Goal: Transaction & Acquisition: Book appointment/travel/reservation

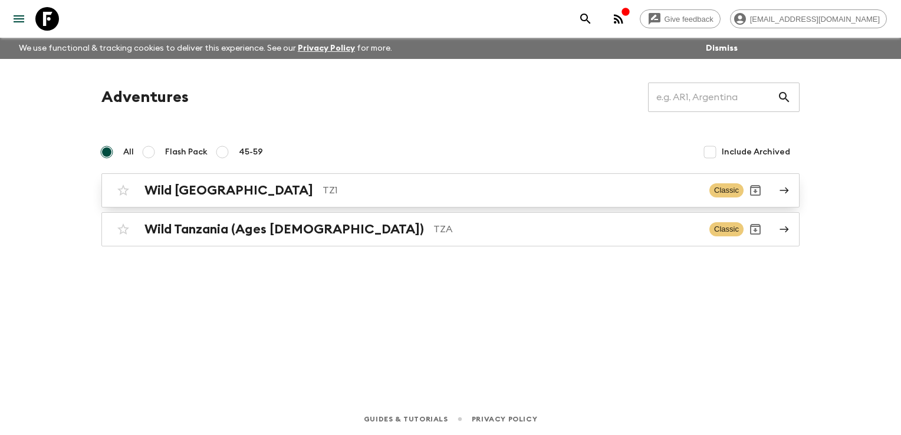
click at [205, 190] on h2 "Wild [GEOGRAPHIC_DATA]" at bounding box center [228, 190] width 169 height 15
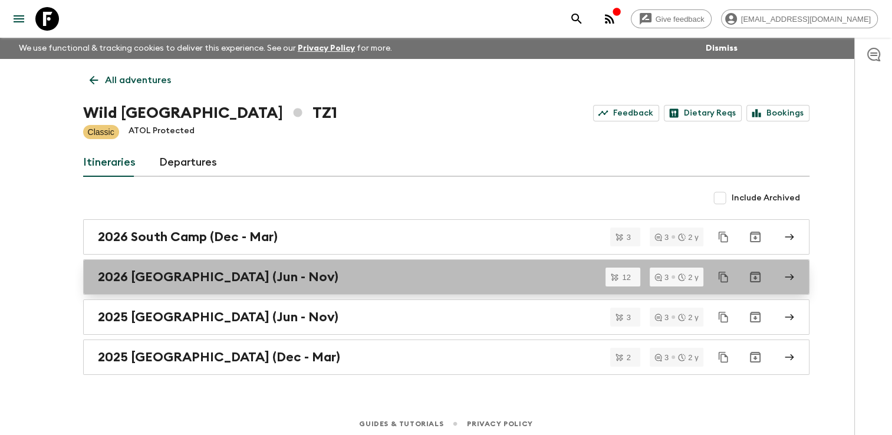
click at [184, 276] on h2 "2026 [GEOGRAPHIC_DATA] (Jun - Nov)" at bounding box center [218, 276] width 240 height 15
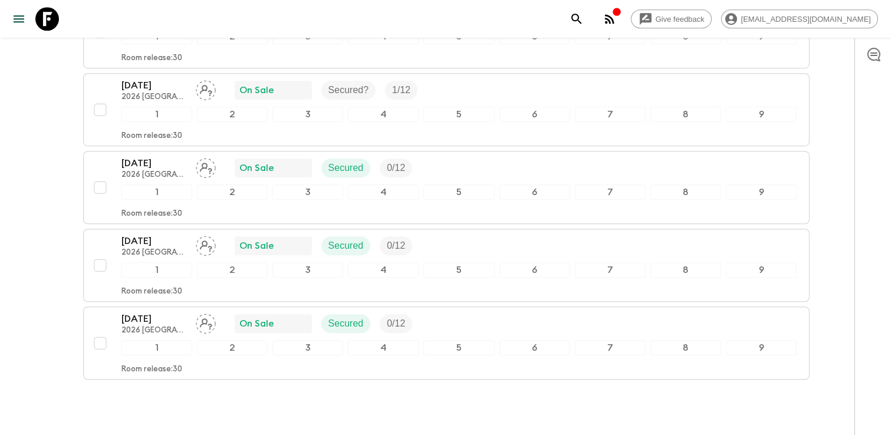
scroll to position [825, 0]
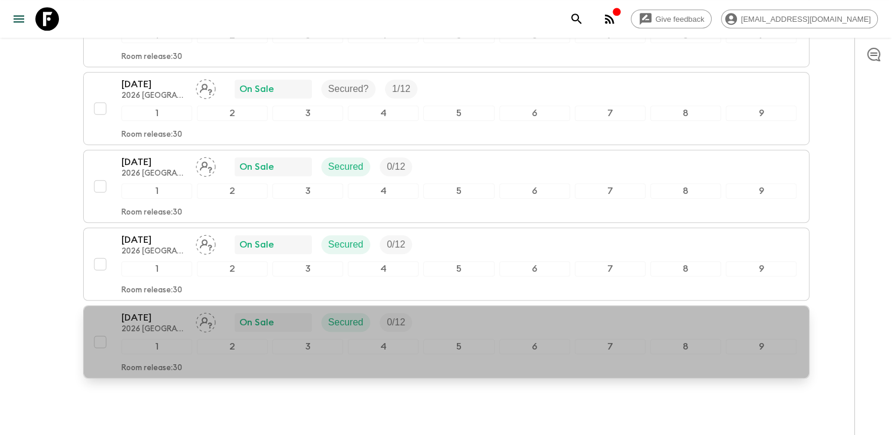
click at [160, 325] on p "2026 [GEOGRAPHIC_DATA] (Jun - Nov)" at bounding box center [153, 329] width 65 height 9
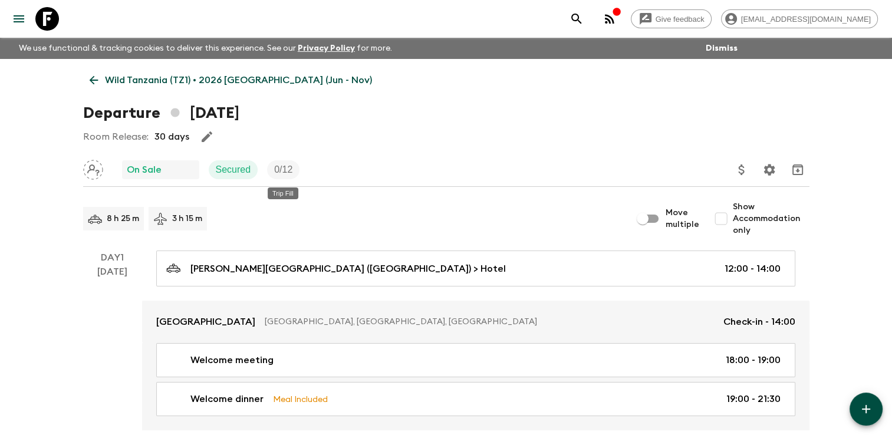
click at [282, 171] on p "0 / 12" at bounding box center [283, 170] width 18 height 14
click at [208, 135] on icon "button" at bounding box center [207, 136] width 11 height 11
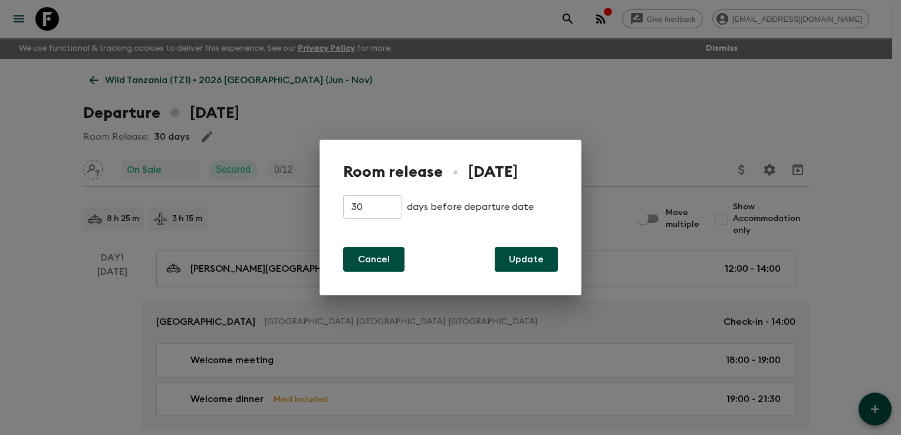
click at [375, 262] on button "Cancel" at bounding box center [373, 259] width 61 height 25
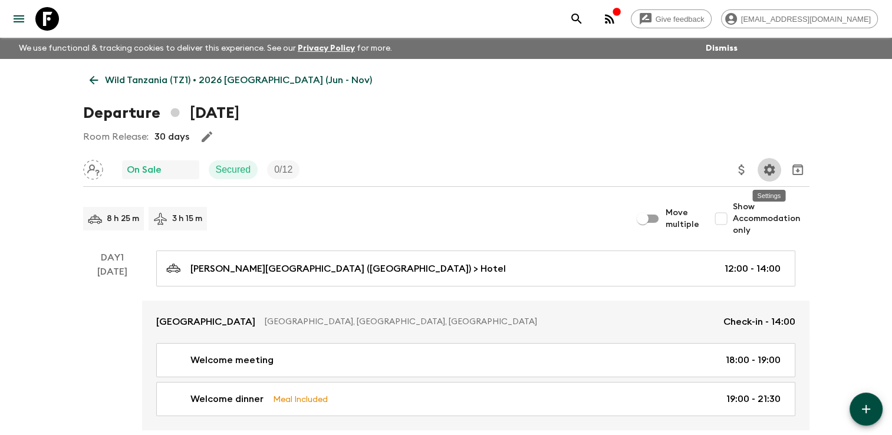
click at [763, 169] on icon "Settings" at bounding box center [769, 170] width 14 height 14
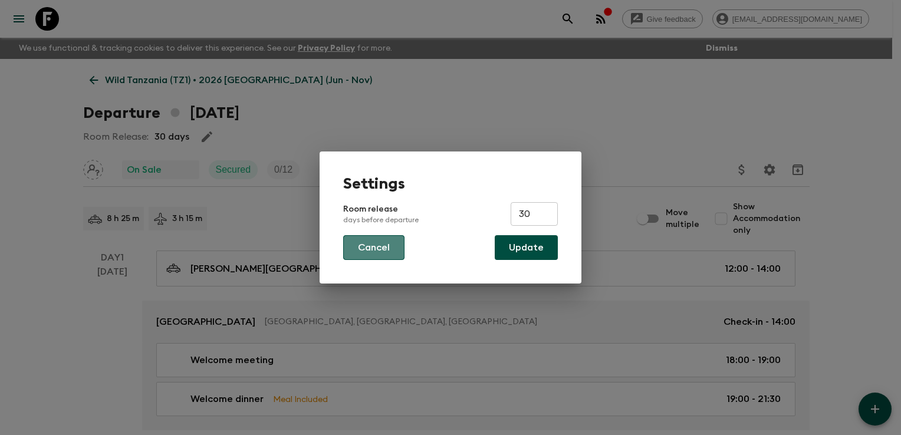
click at [378, 248] on button "Cancel" at bounding box center [373, 247] width 61 height 25
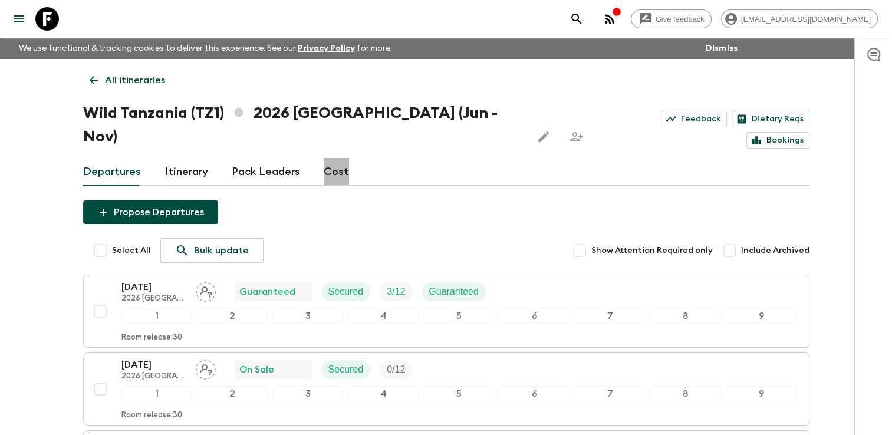
click at [324, 158] on link "Cost" at bounding box center [336, 172] width 25 height 28
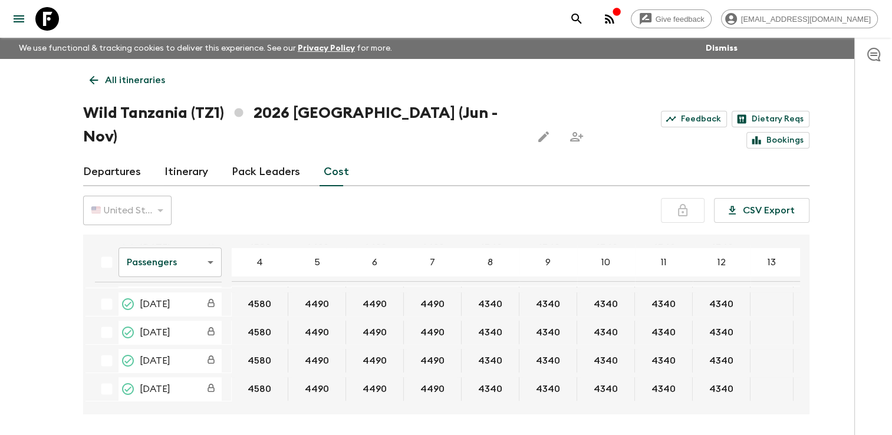
scroll to position [229, 0]
click at [544, 377] on button "4340" at bounding box center [548, 389] width 52 height 24
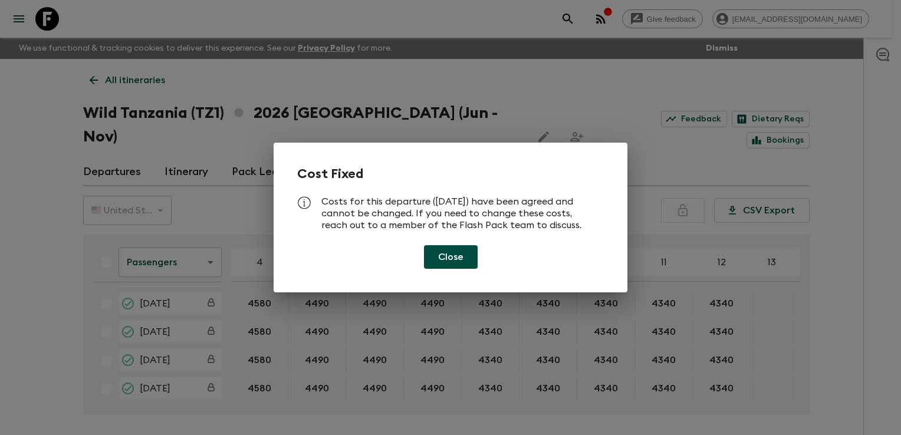
click at [460, 261] on button "Close" at bounding box center [451, 257] width 54 height 24
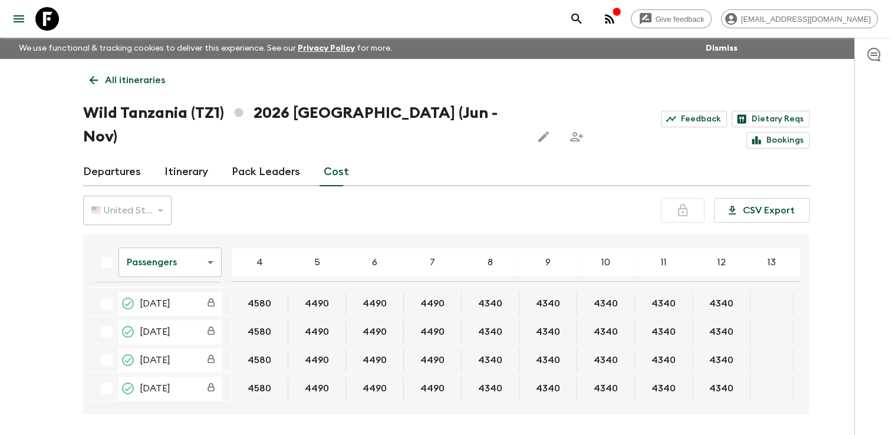
click at [183, 158] on link "Itinerary" at bounding box center [186, 172] width 44 height 28
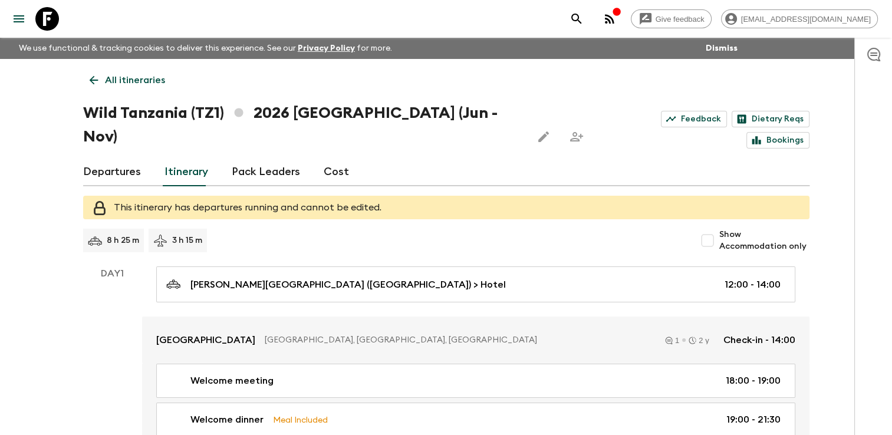
click at [116, 158] on link "Departures" at bounding box center [112, 172] width 58 height 28
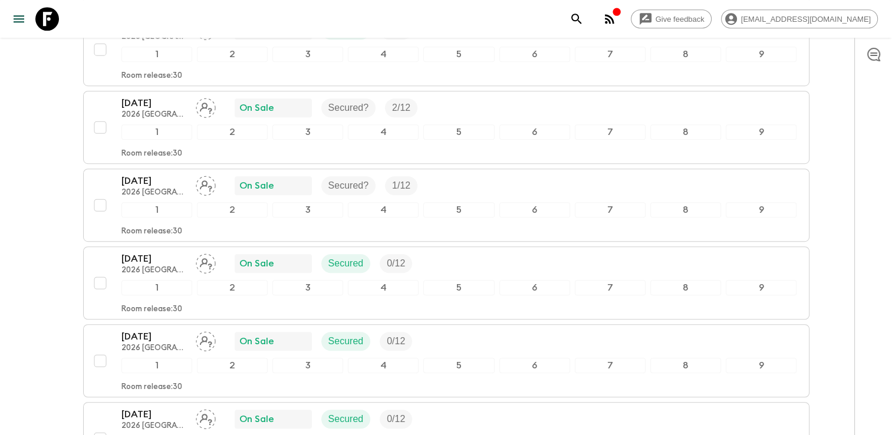
scroll to position [846, 0]
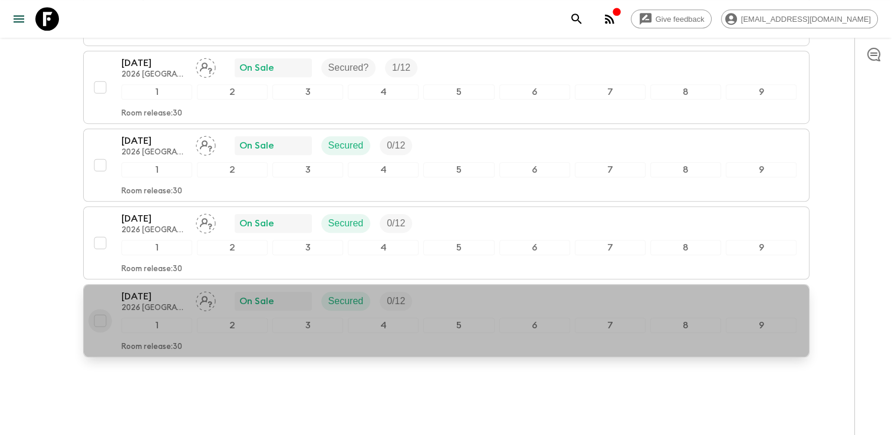
click at [101, 309] on input "checkbox" at bounding box center [100, 321] width 24 height 24
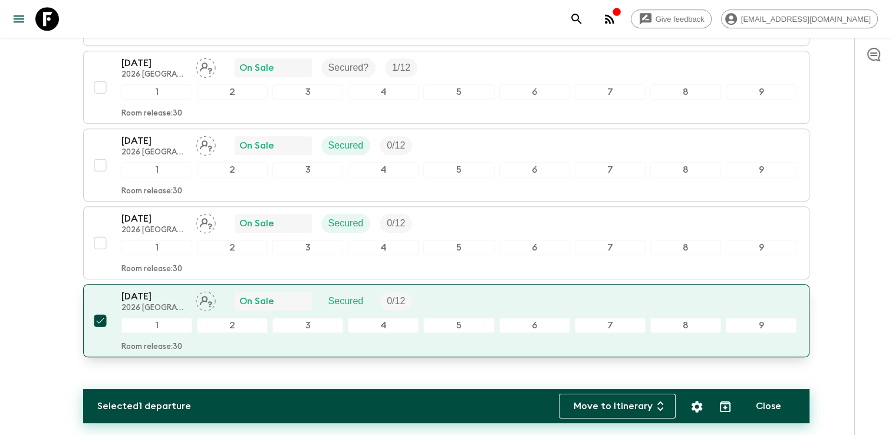
click at [100, 309] on input "checkbox" at bounding box center [100, 321] width 24 height 24
checkbox input "false"
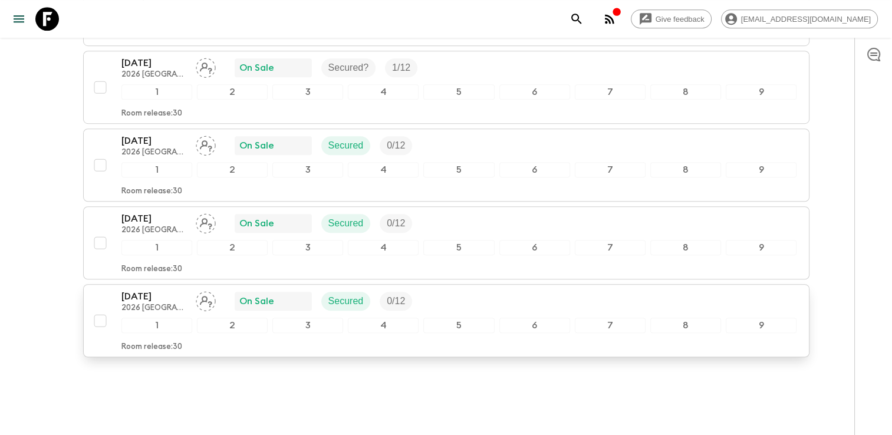
click at [782, 318] on div "9" at bounding box center [761, 325] width 71 height 15
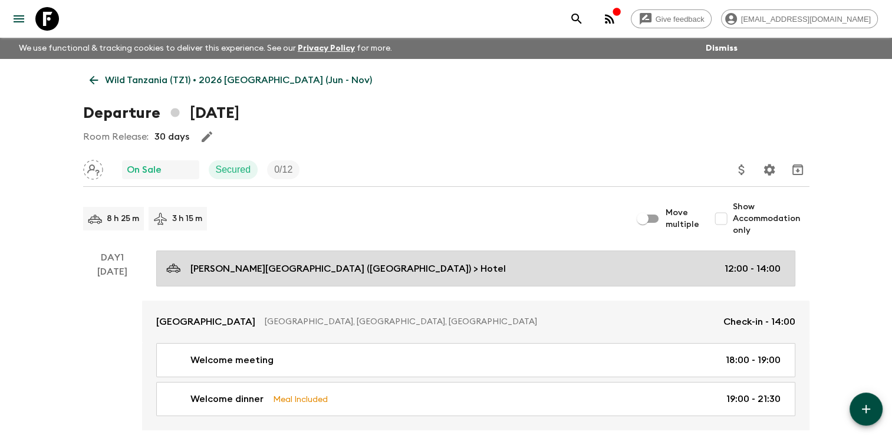
scroll to position [59, 0]
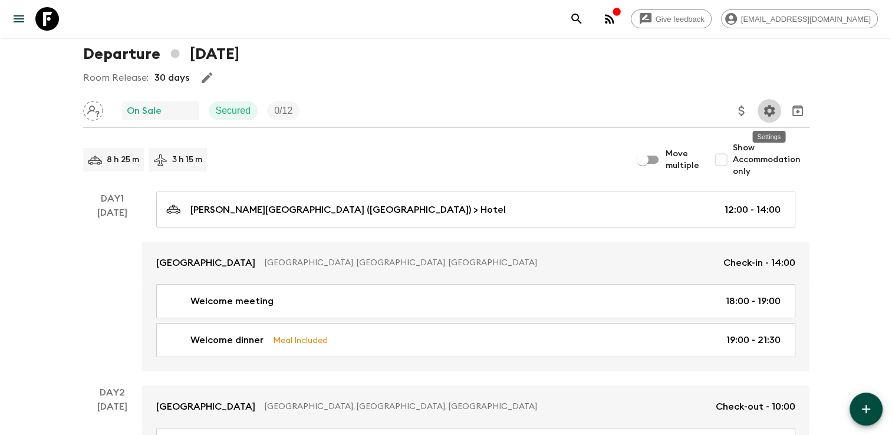
click at [765, 106] on icon "Settings" at bounding box center [769, 111] width 14 height 14
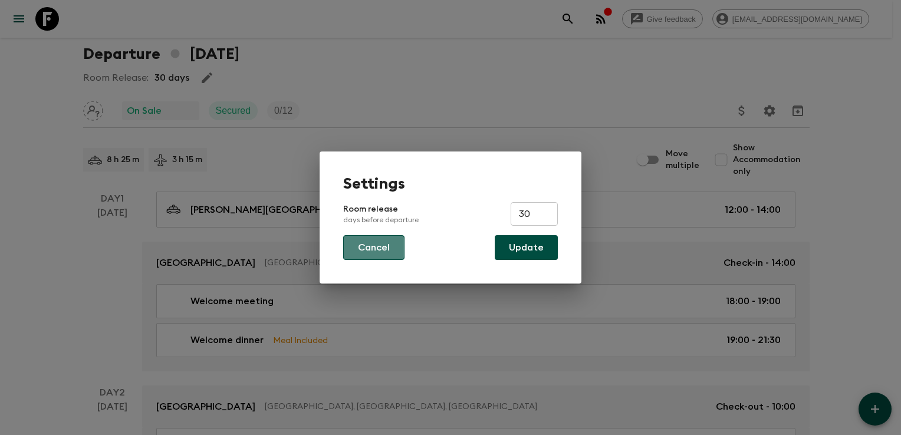
click at [378, 249] on button "Cancel" at bounding box center [373, 247] width 61 height 25
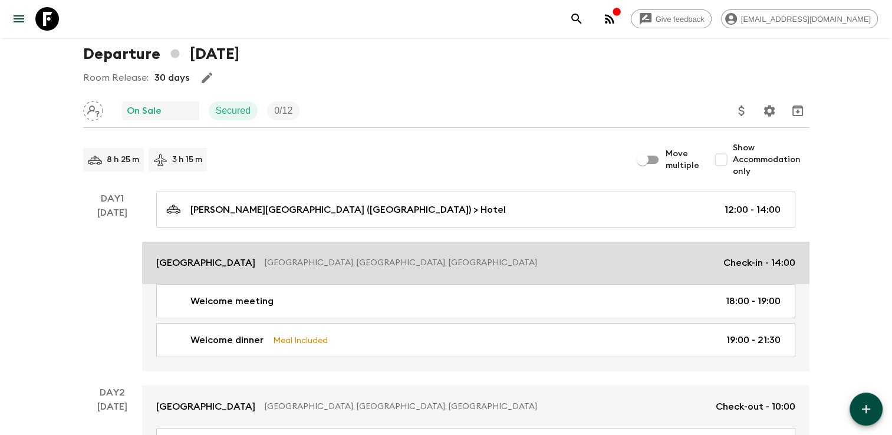
scroll to position [0, 0]
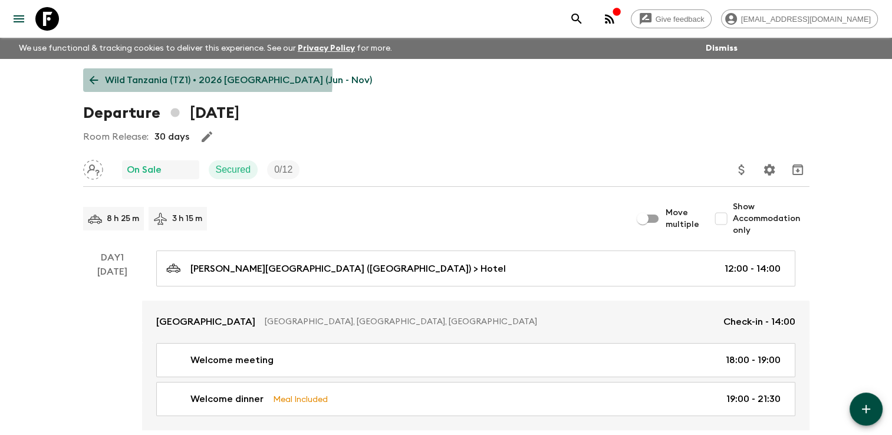
click at [97, 76] on icon at bounding box center [93, 80] width 13 height 13
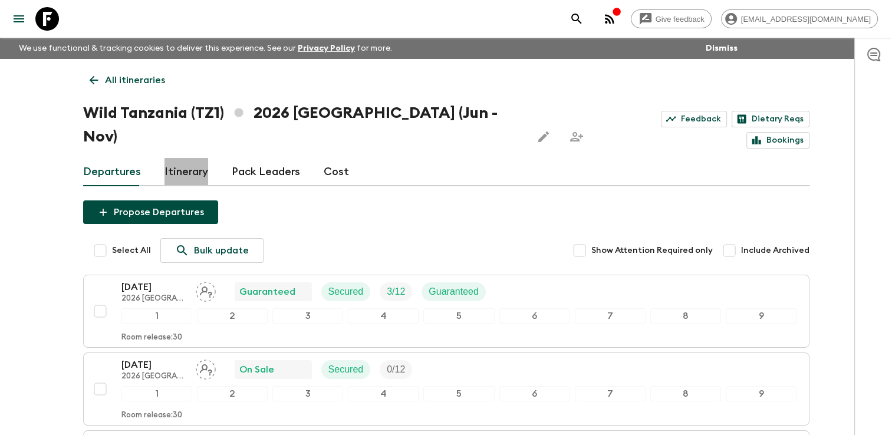
click at [174, 158] on link "Itinerary" at bounding box center [186, 172] width 44 height 28
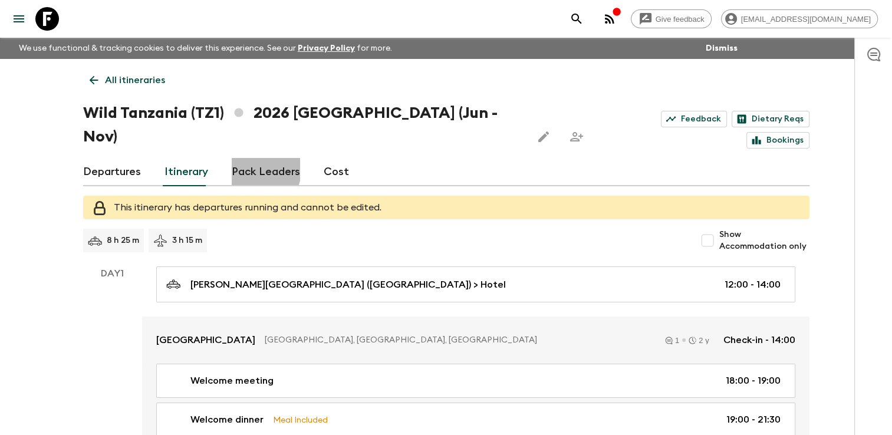
click at [242, 158] on link "Pack Leaders" at bounding box center [266, 172] width 68 height 28
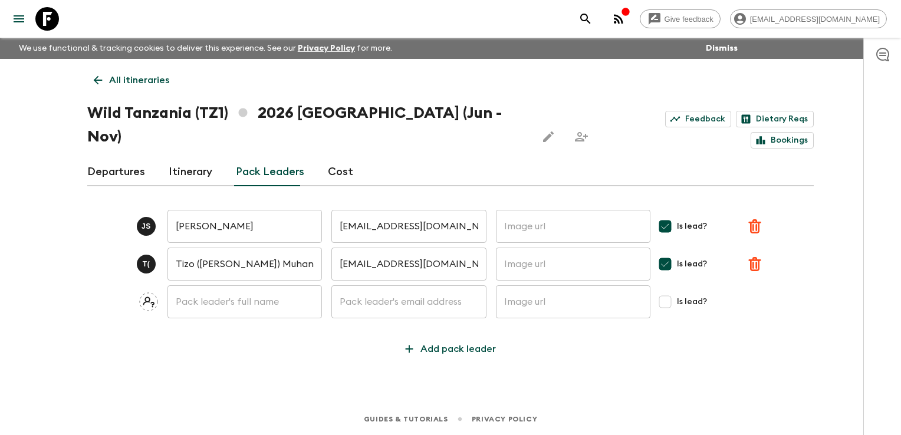
click at [342, 158] on link "Cost" at bounding box center [340, 172] width 25 height 28
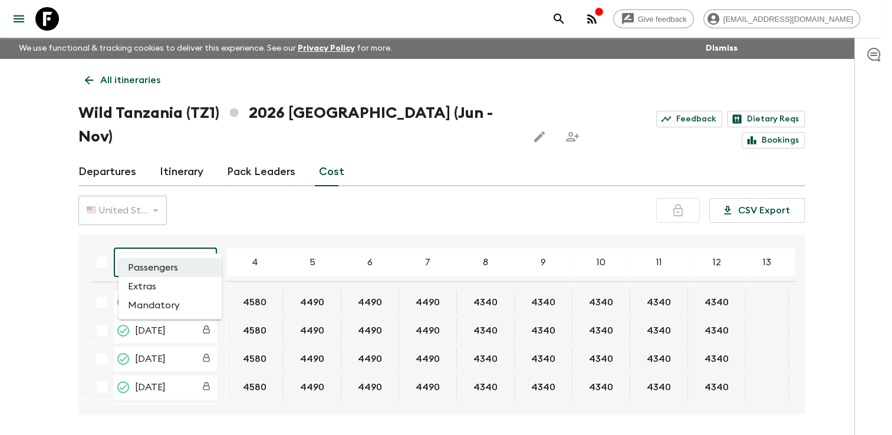
click at [198, 235] on body "Give feedback [EMAIL_ADDRESS][DOMAIN_NAME] We use functional & tracking cookies…" at bounding box center [446, 239] width 892 height 479
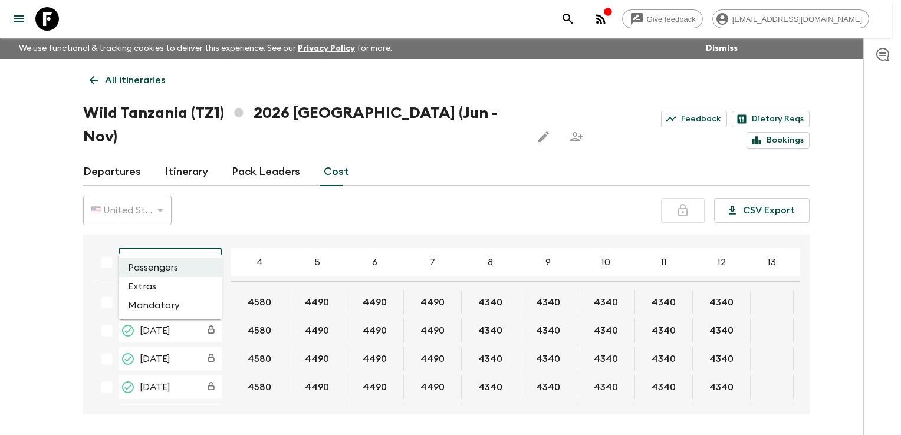
click at [169, 269] on li "Passengers" at bounding box center [169, 267] width 103 height 19
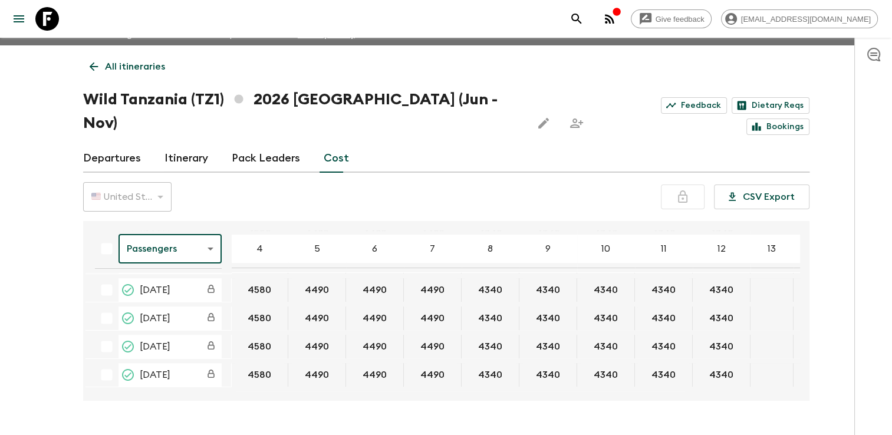
scroll to position [21, 0]
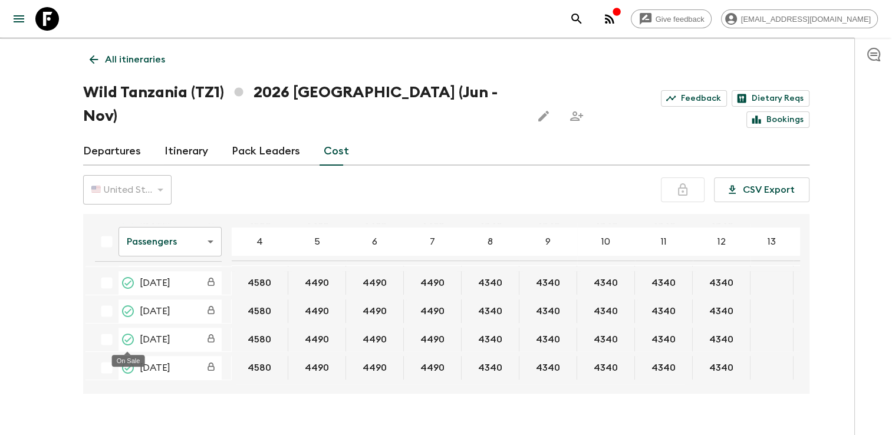
click at [124, 361] on icon "On Sale" at bounding box center [128, 368] width 14 height 14
click at [126, 361] on icon "On Sale" at bounding box center [128, 368] width 14 height 14
click at [131, 361] on icon "On Sale" at bounding box center [128, 368] width 14 height 14
click at [107, 356] on div "[DATE]" at bounding box center [158, 368] width 127 height 24
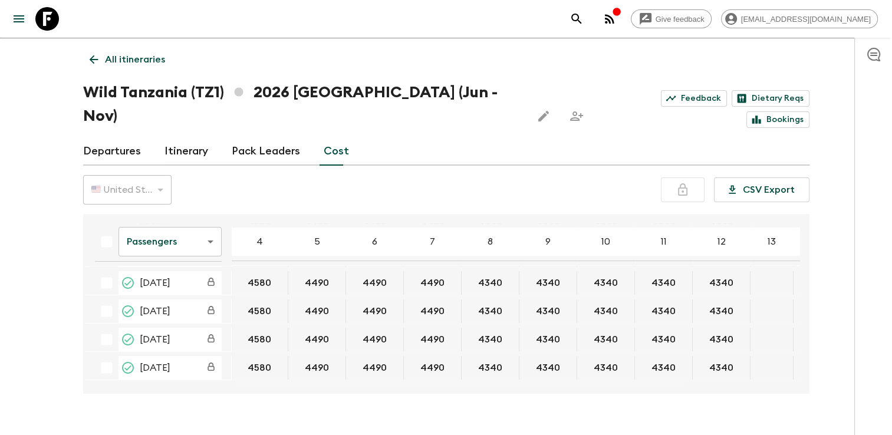
click at [104, 356] on div "[DATE]" at bounding box center [158, 368] width 127 height 24
drag, startPoint x: 104, startPoint y: 338, endPoint x: 131, endPoint y: 362, distance: 36.4
click at [131, 362] on div "Passengers passengersCost ​ 4 5 6 7 8 9 10 11 12 13 14 15 16 17 18 [DATE] 4580 …" at bounding box center [446, 304] width 726 height 180
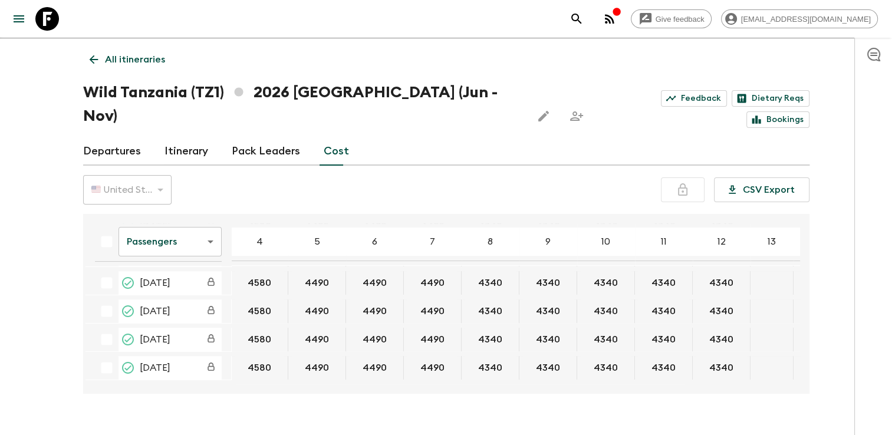
click at [545, 235] on p "9" at bounding box center [547, 242] width 5 height 14
click at [492, 356] on button "4340" at bounding box center [490, 368] width 52 height 24
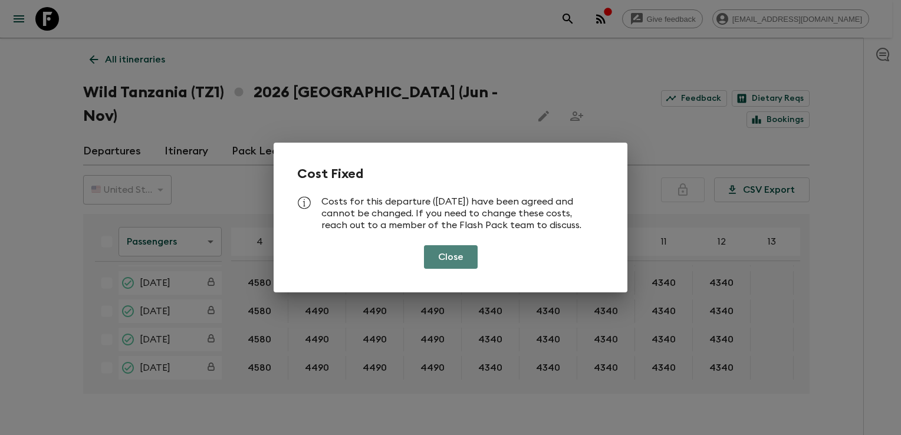
click at [460, 256] on button "Close" at bounding box center [451, 257] width 54 height 24
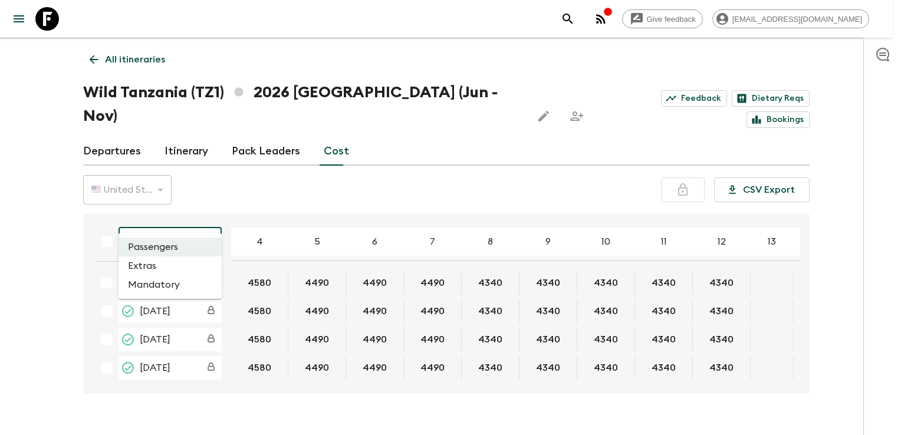
click at [183, 222] on body "Give feedback [EMAIL_ADDRESS][DOMAIN_NAME] We use functional & tracking cookies…" at bounding box center [450, 218] width 901 height 479
click at [156, 266] on li "Extras" at bounding box center [169, 265] width 103 height 19
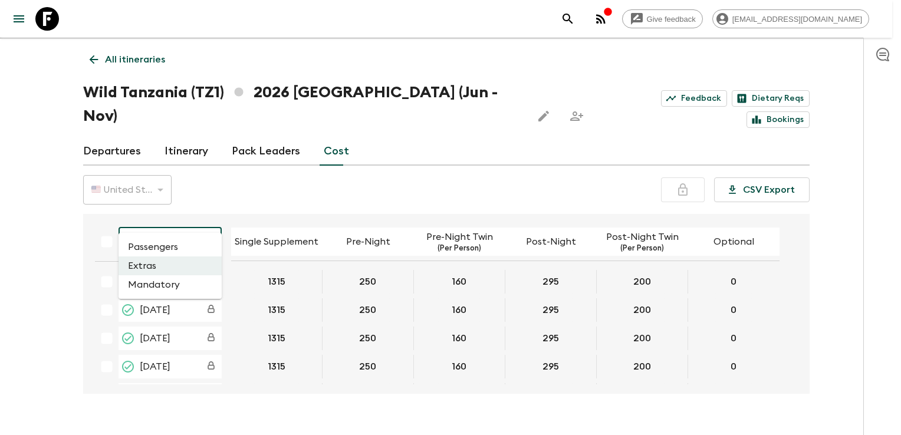
click at [206, 217] on body "Give feedback [EMAIL_ADDRESS][DOMAIN_NAME] We use functional & tracking cookies…" at bounding box center [450, 218] width 901 height 479
click at [156, 282] on li "Mandatory" at bounding box center [169, 284] width 103 height 19
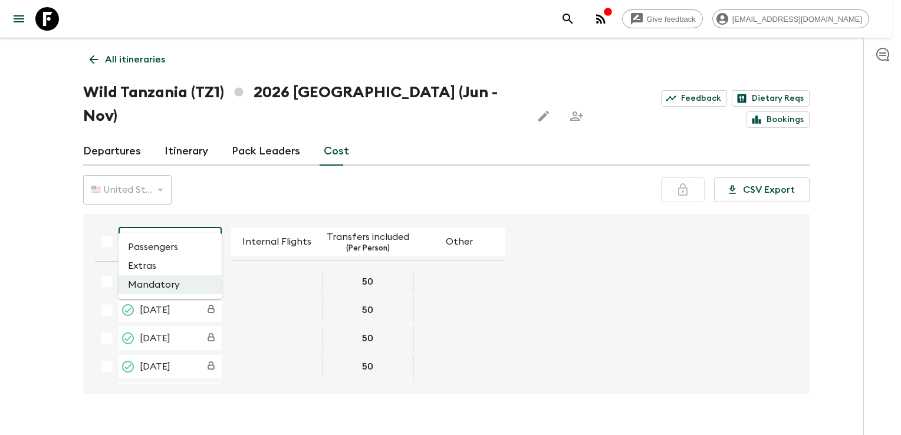
click at [204, 218] on body "Give feedback [EMAIL_ADDRESS][DOMAIN_NAME] We use functional & tracking cookies…" at bounding box center [450, 218] width 901 height 479
click at [171, 244] on li "Passengers" at bounding box center [169, 247] width 103 height 19
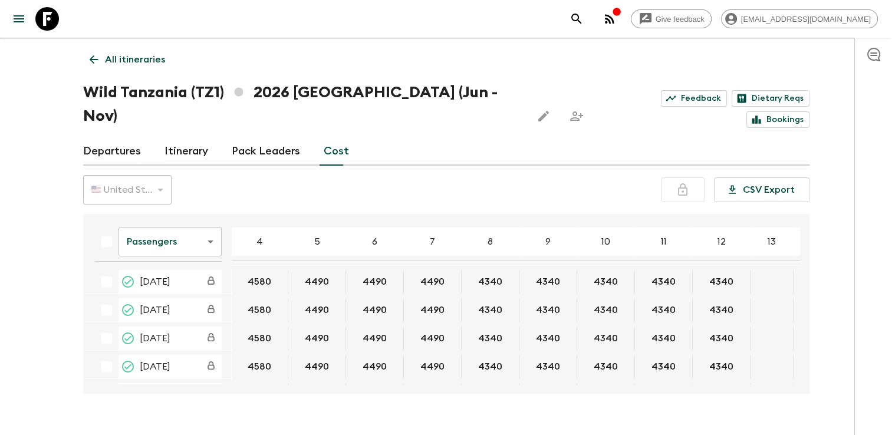
scroll to position [229, 0]
